Goal: Transaction & Acquisition: Book appointment/travel/reservation

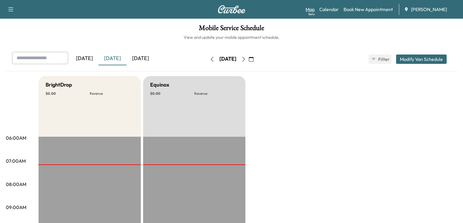
click at [311, 8] on link "Map Beta" at bounding box center [309, 9] width 9 height 7
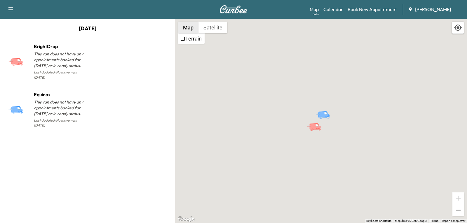
click at [188, 31] on button "Map" at bounding box center [188, 28] width 20 height 12
click at [213, 28] on button "Satellite" at bounding box center [213, 28] width 29 height 12
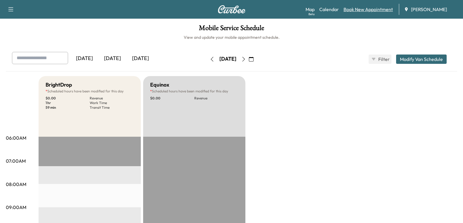
click at [364, 10] on link "Book New Appointment" at bounding box center [367, 9] width 49 height 7
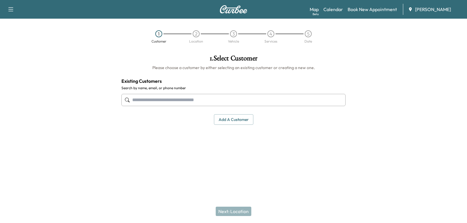
click at [233, 122] on button "Add a customer" at bounding box center [233, 119] width 39 height 11
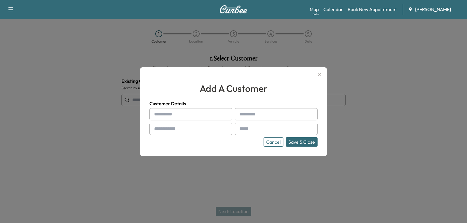
click at [190, 113] on input "text" at bounding box center [190, 114] width 83 height 12
type input "*"
type input "******"
type input "*********"
type input "**********"
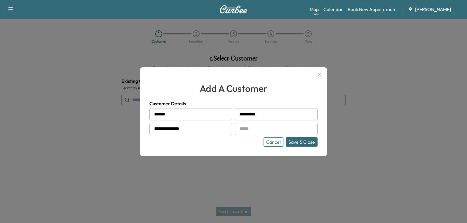
click at [253, 128] on input "text" at bounding box center [276, 129] width 83 height 12
type input "**********"
click at [298, 142] on button "Save & Close" at bounding box center [302, 142] width 32 height 9
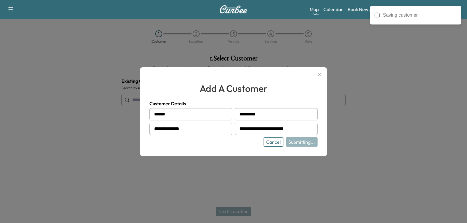
type input "**********"
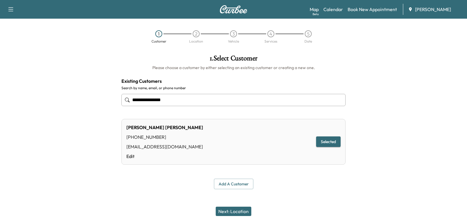
click at [236, 212] on button "Next: Location" at bounding box center [234, 211] width 36 height 9
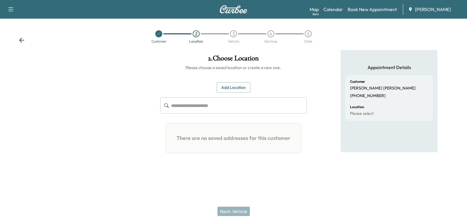
click at [208, 105] on input "text" at bounding box center [239, 106] width 136 height 16
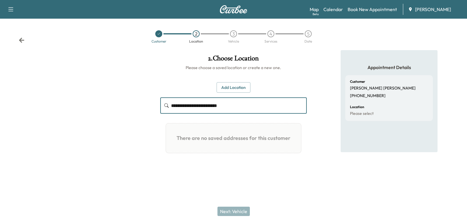
type input "**********"
click at [230, 91] on button "Add Location" at bounding box center [234, 87] width 34 height 11
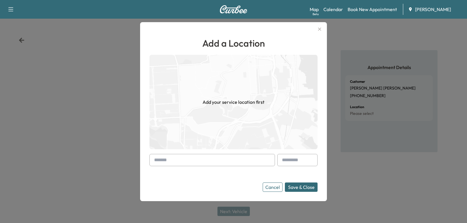
click at [174, 161] on input "text" at bounding box center [212, 160] width 126 height 12
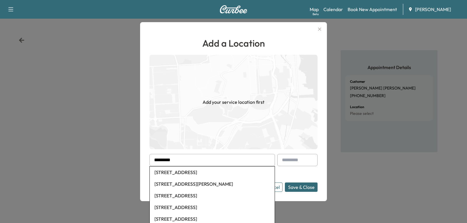
click at [206, 174] on li "5923 Pine Hollow Road, Carpentersville, IL, USA" at bounding box center [212, 173] width 125 height 12
type input "**********"
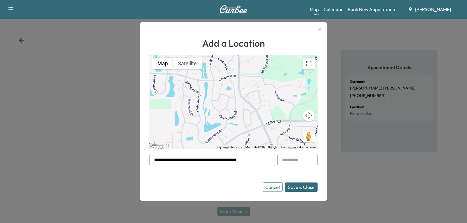
click at [298, 187] on button "Save & Close" at bounding box center [301, 187] width 33 height 9
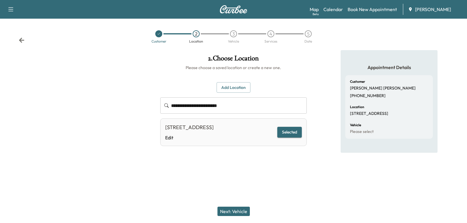
click at [236, 213] on button "Next: Vehicle" at bounding box center [234, 211] width 32 height 9
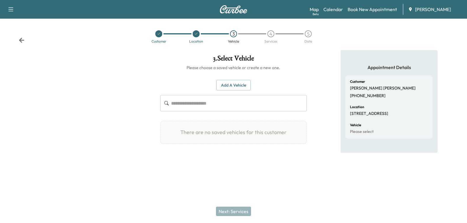
click at [244, 83] on button "Add a Vehicle" at bounding box center [233, 85] width 34 height 11
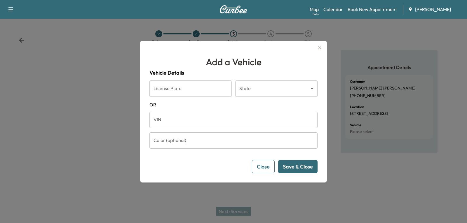
click at [188, 119] on input "VIN" at bounding box center [233, 120] width 168 height 16
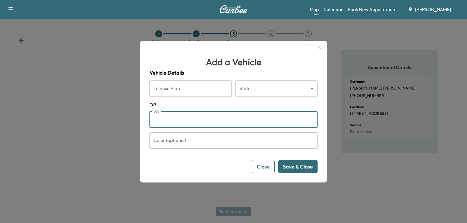
paste input "**********"
type input "**********"
click at [302, 169] on button "Save & Close" at bounding box center [297, 166] width 39 height 13
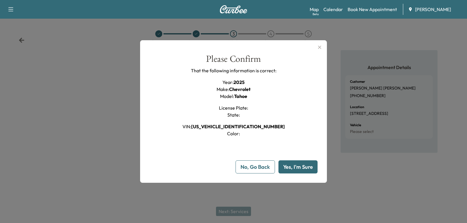
click at [299, 166] on button "Yes, I'm Sure" at bounding box center [298, 167] width 39 height 13
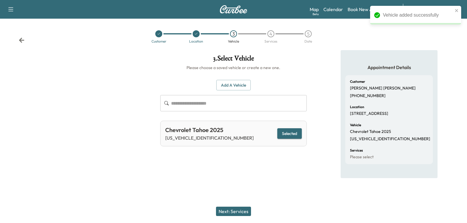
click at [241, 213] on button "Next: Services" at bounding box center [233, 211] width 35 height 9
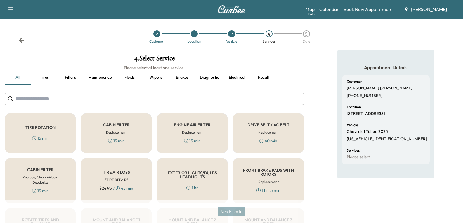
click at [54, 100] on input "text" at bounding box center [154, 99] width 299 height 12
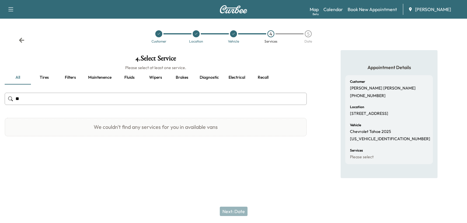
type input "*"
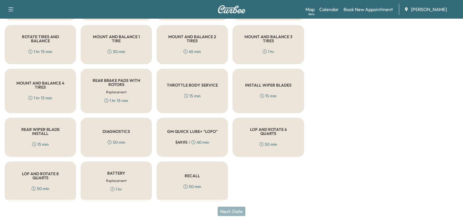
scroll to position [184, 0]
click at [42, 178] on h5 "LOF AND ROTATE 8 QUARTS" at bounding box center [40, 175] width 52 height 8
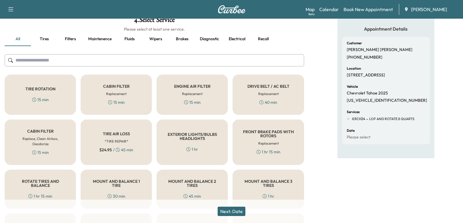
scroll to position [38, 0]
click at [33, 62] on input "text" at bounding box center [154, 61] width 299 height 12
type input "*"
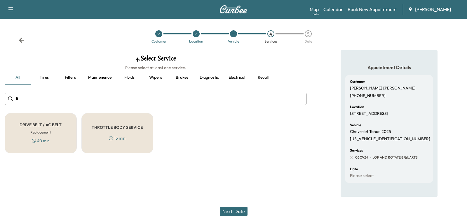
drag, startPoint x: 31, startPoint y: 102, endPoint x: -10, endPoint y: 102, distance: 40.9
click at [0, 102] on html "Support Log Out Map Beta Calendar Book New Appointment Ray Chevrolet Customer L…" at bounding box center [233, 111] width 467 height 223
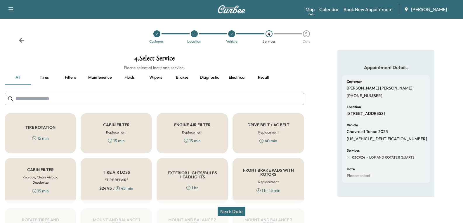
click at [235, 212] on button "Next: Date" at bounding box center [232, 211] width 28 height 9
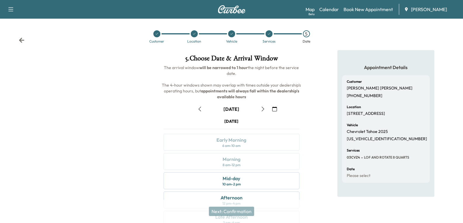
click at [261, 110] on icon "button" at bounding box center [262, 109] width 5 height 5
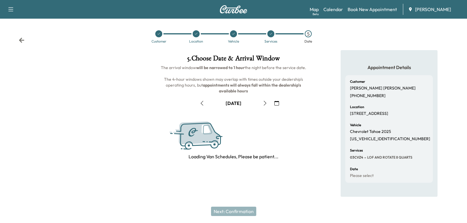
click at [263, 106] on icon "button" at bounding box center [265, 103] width 5 height 5
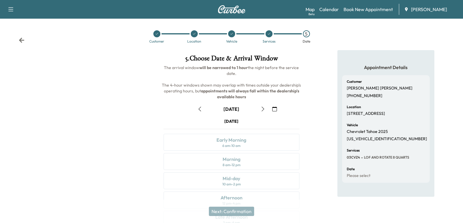
click at [261, 110] on icon "button" at bounding box center [262, 109] width 5 height 5
click at [199, 107] on icon "button" at bounding box center [199, 109] width 5 height 5
click at [21, 39] on icon at bounding box center [21, 40] width 5 height 5
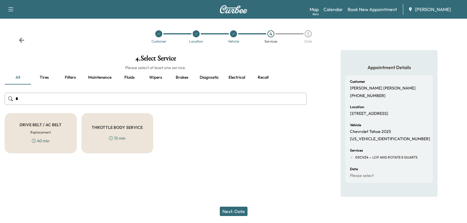
click at [21, 39] on icon at bounding box center [21, 40] width 5 height 5
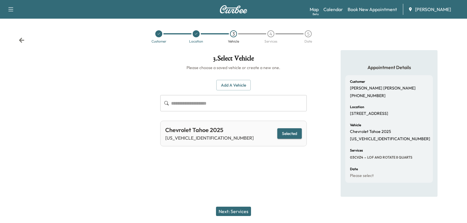
click at [21, 39] on icon at bounding box center [21, 40] width 5 height 5
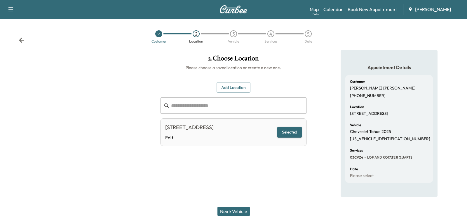
click at [21, 39] on icon at bounding box center [21, 40] width 5 height 5
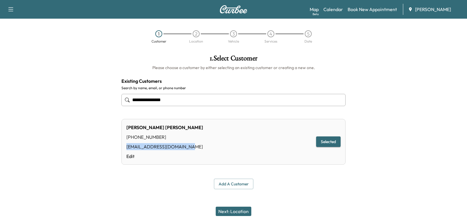
drag, startPoint x: 203, startPoint y: 147, endPoint x: 125, endPoint y: 148, distance: 78.3
click at [125, 148] on div "CURTIS TERPENING (815) 291-6697 CURTISTERPENING@YAHOO.COM Edit Selected" at bounding box center [233, 142] width 224 height 46
copy div "CURTISTERPENING@YAHOO.COM"
